Goal: Information Seeking & Learning: Learn about a topic

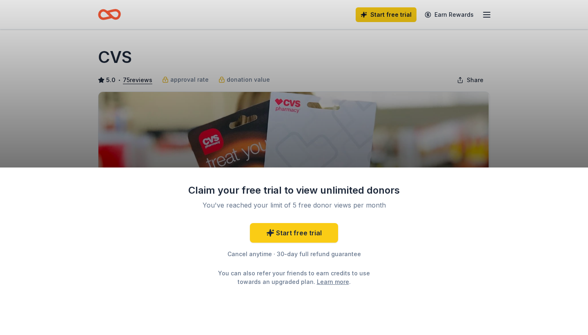
click at [418, 199] on div "Claim your free trial to view unlimited donors You've reached your limit of 5 f…" at bounding box center [294, 250] width 588 height 167
click at [479, 131] on div "Claim your free trial to view unlimited donors You've reached your limit of 5 f…" at bounding box center [294, 167] width 588 height 335
click at [487, 18] on div "Claim your free trial to view unlimited donors You've reached your limit of 5 f…" at bounding box center [294, 167] width 588 height 335
click at [537, 103] on div "Claim your free trial to view unlimited donors You've reached your limit of 5 f…" at bounding box center [294, 167] width 588 height 335
click at [262, 257] on div "Cancel anytime · 30-day full refund guarantee" at bounding box center [294, 254] width 212 height 10
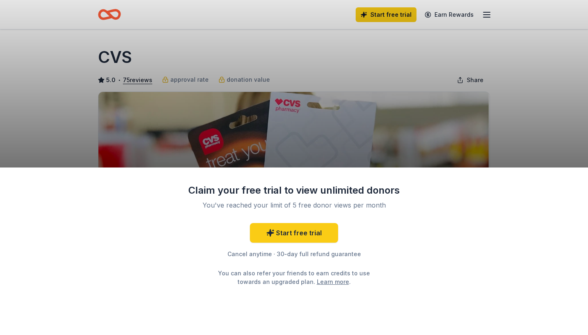
click at [235, 61] on div "Claim your free trial to view unlimited donors You've reached your limit of 5 f…" at bounding box center [294, 167] width 588 height 335
click at [112, 50] on div "Claim your free trial to view unlimited donors You've reached your limit of 5 f…" at bounding box center [294, 167] width 588 height 335
click at [546, 101] on div "Claim your free trial to view unlimited donors You've reached your limit of 5 f…" at bounding box center [294, 167] width 588 height 335
click at [491, 18] on div "Claim your free trial to view unlimited donors You've reached your limit of 5 f…" at bounding box center [294, 167] width 588 height 335
click at [486, 13] on div "Claim your free trial to view unlimited donors You've reached your limit of 5 f…" at bounding box center [294, 167] width 588 height 335
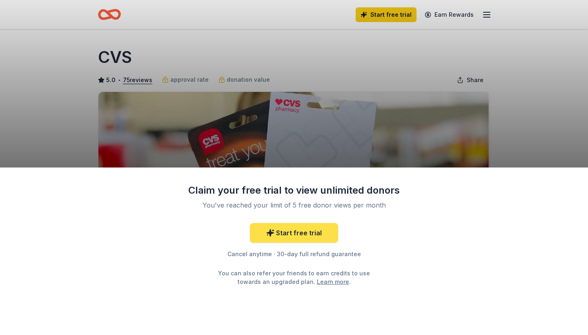
click at [321, 234] on link "Start free trial" at bounding box center [294, 233] width 88 height 20
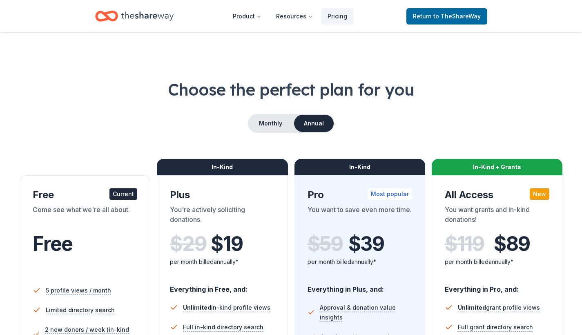
click at [114, 215] on div "Come see what we're all about." at bounding box center [85, 216] width 105 height 23
click at [124, 193] on div "Current" at bounding box center [123, 193] width 28 height 11
click at [456, 24] on div "Return to TheShareWay" at bounding box center [446, 16] width 81 height 19
click at [456, 20] on span "Return to TheShareWay" at bounding box center [447, 16] width 68 height 10
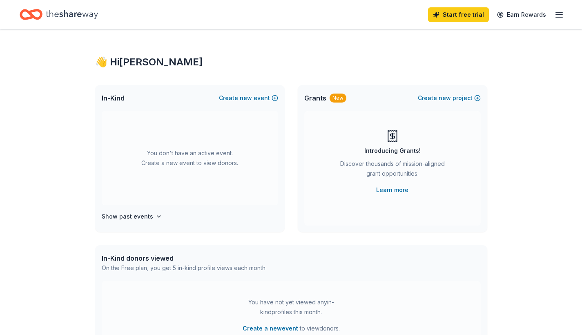
click at [75, 15] on icon "Home" at bounding box center [72, 14] width 52 height 9
click at [560, 16] on icon "button" at bounding box center [559, 15] width 10 height 10
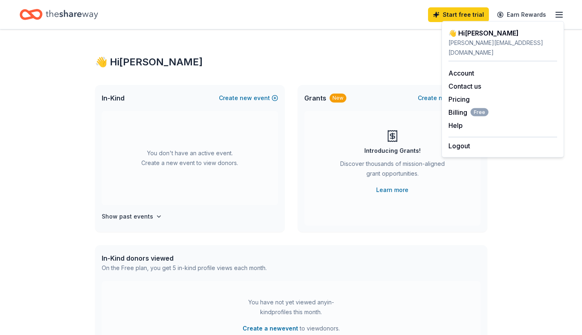
click at [318, 31] on div "👋 Hi Juanita In-Kind Create new event You don't have an active event. Create a …" at bounding box center [291, 267] width 418 height 477
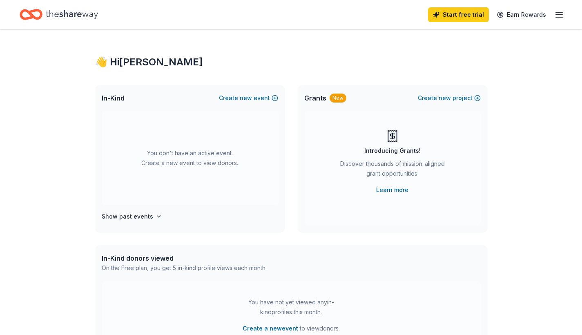
click at [76, 11] on icon "Home" at bounding box center [72, 14] width 52 height 17
click at [77, 15] on icon "Home" at bounding box center [72, 14] width 52 height 17
click at [534, 19] on link "Earn Rewards" at bounding box center [521, 14] width 59 height 15
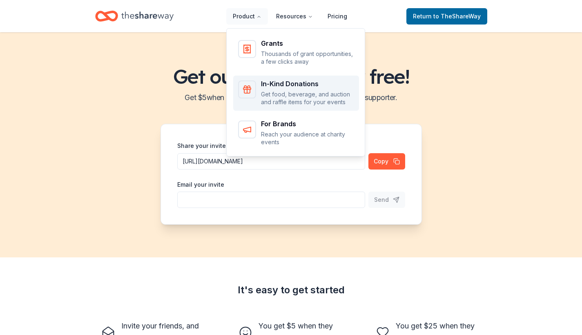
click at [267, 86] on div "In-Kind Donations" at bounding box center [307, 83] width 93 height 7
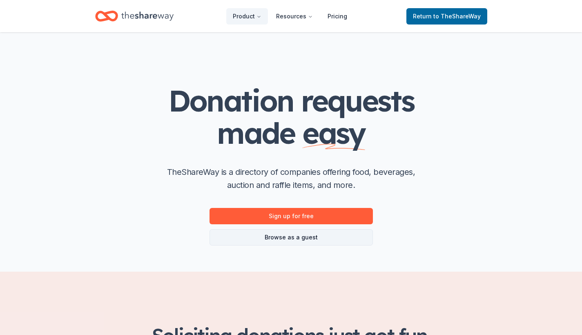
click at [298, 240] on link "Browse as a guest" at bounding box center [290, 237] width 163 height 16
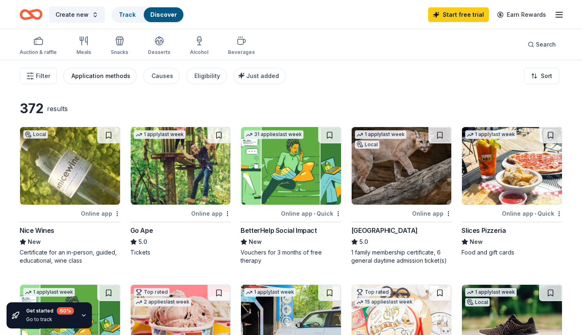
click at [107, 83] on button "Application methods" at bounding box center [99, 76] width 73 height 16
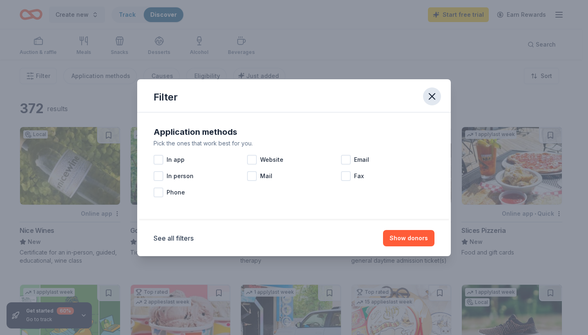
click at [428, 103] on button "button" at bounding box center [432, 96] width 18 height 18
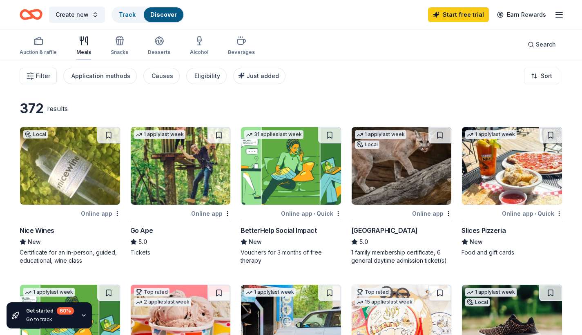
click at [85, 45] on icon "button" at bounding box center [84, 41] width 10 height 10
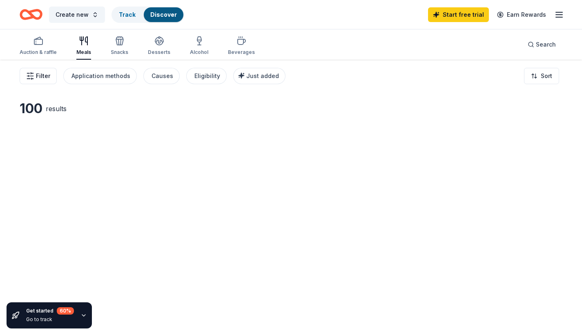
click at [45, 73] on span "Filter" at bounding box center [43, 76] width 14 height 10
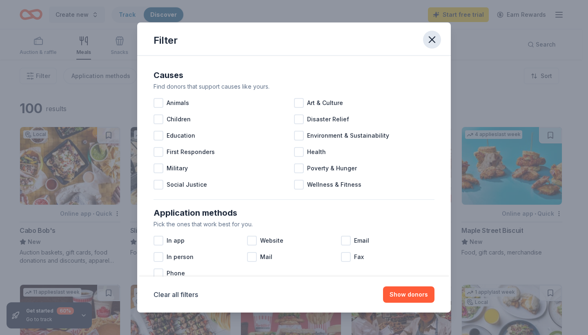
click at [430, 38] on icon "button" at bounding box center [432, 40] width 6 height 6
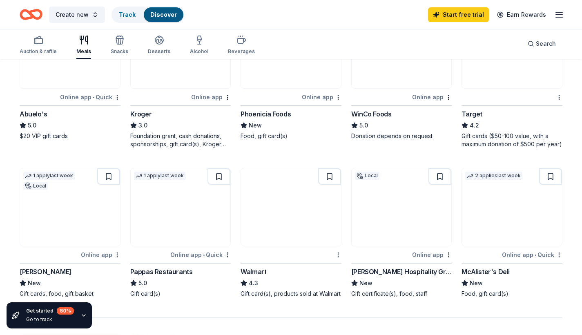
scroll to position [421, 0]
